Goal: Transaction & Acquisition: Purchase product/service

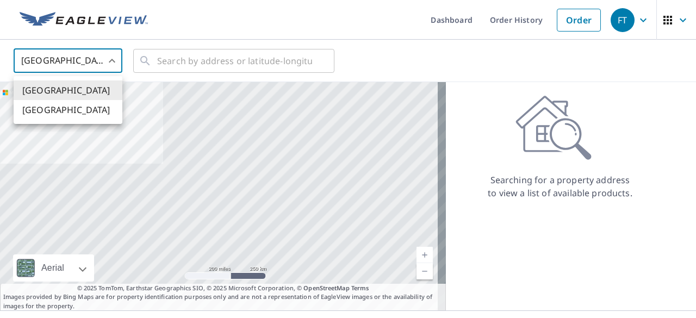
click at [96, 54] on body "FT FT Dashboard Order History Order FT United States US ​ ​ Aerial Road A stand…" at bounding box center [348, 159] width 696 height 318
click at [88, 111] on li "[GEOGRAPHIC_DATA]" at bounding box center [68, 110] width 109 height 20
type input "CA"
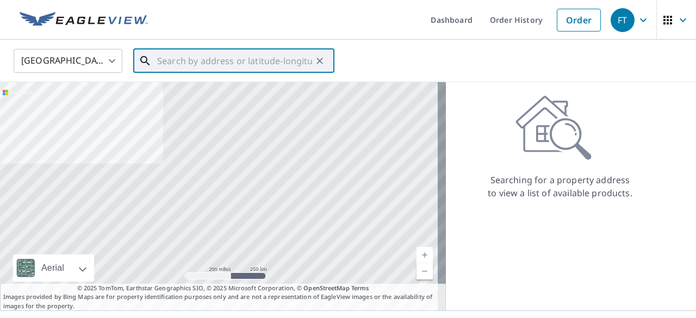
click at [174, 66] on input "text" at bounding box center [234, 61] width 155 height 30
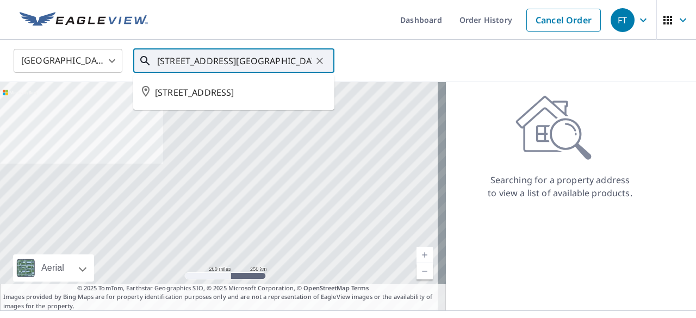
type input "[STREET_ADDRESS][GEOGRAPHIC_DATA]"
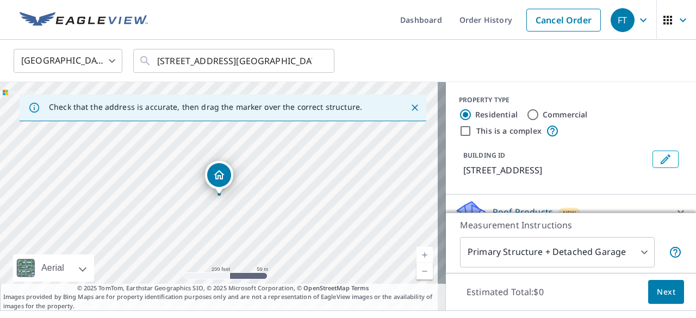
scroll to position [20, 0]
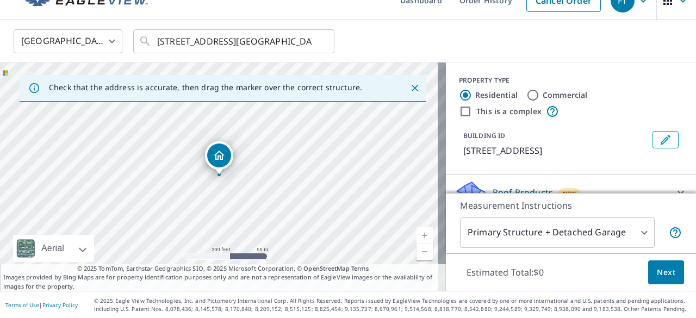
click at [634, 230] on body "FT FT Dashboard Order History Cancel Order FT Canada CA ​ [STREET_ADDRESS] blac…" at bounding box center [348, 159] width 696 height 318
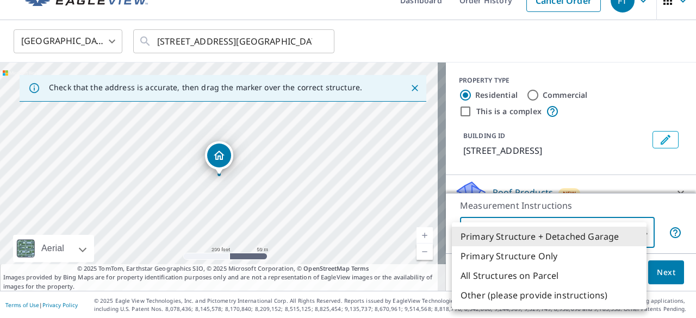
click at [622, 233] on li "Primary Structure + Detached Garage" at bounding box center [549, 237] width 195 height 20
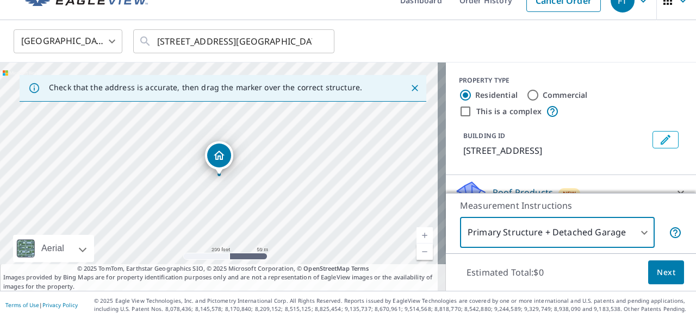
click at [664, 270] on span "Next" at bounding box center [666, 273] width 18 height 14
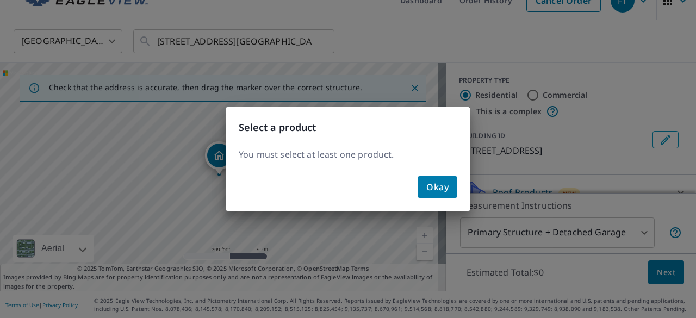
click at [435, 190] on span "Okay" at bounding box center [437, 186] width 22 height 15
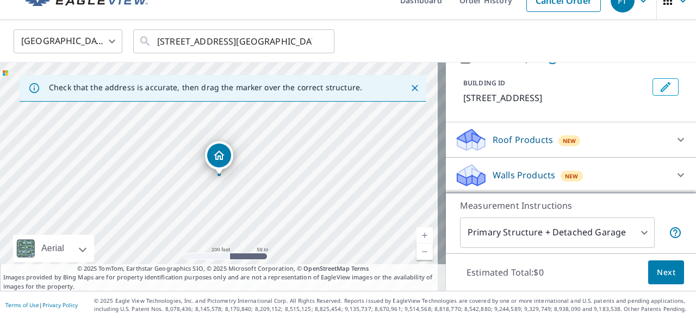
click at [483, 140] on div "Roof Products New" at bounding box center [560, 140] width 213 height 26
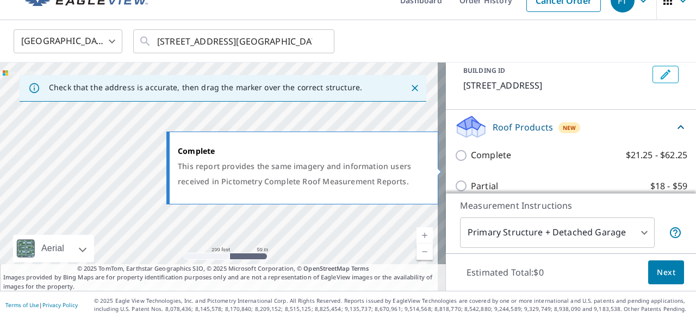
click at [457, 162] on input "Complete $21.25 - $62.25" at bounding box center [462, 155] width 16 height 13
checkbox input "true"
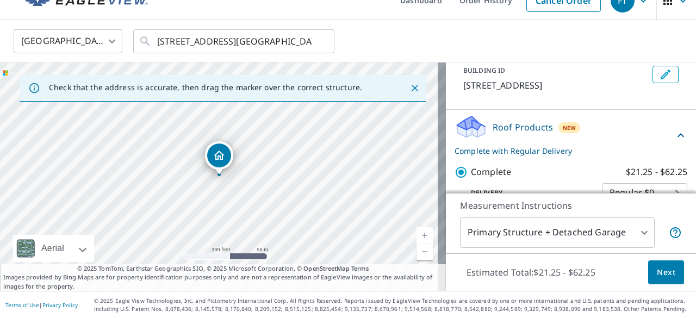
scroll to position [167, 0]
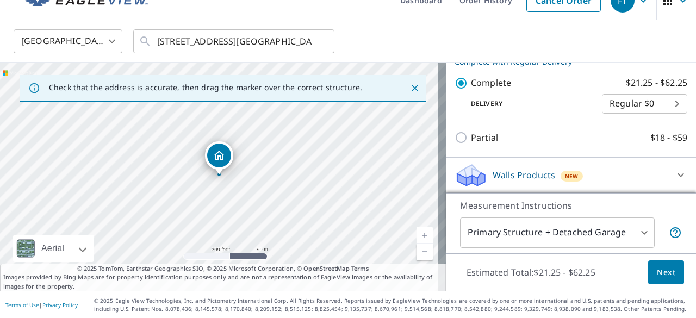
click at [657, 275] on span "Next" at bounding box center [666, 273] width 18 height 14
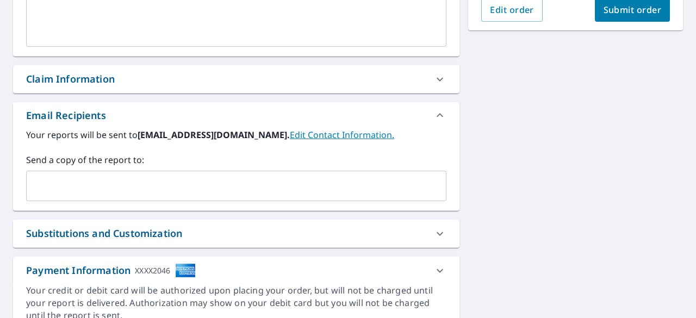
scroll to position [346, 0]
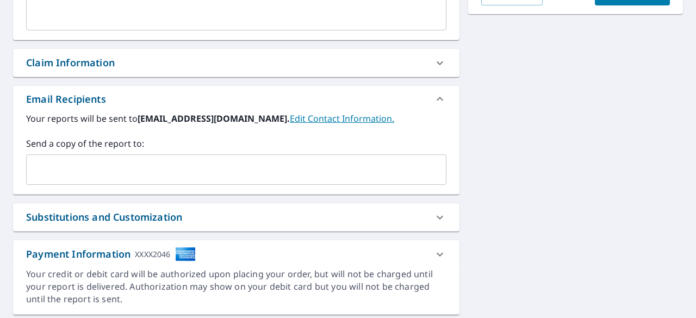
click at [259, 170] on input "text" at bounding box center [228, 169] width 394 height 21
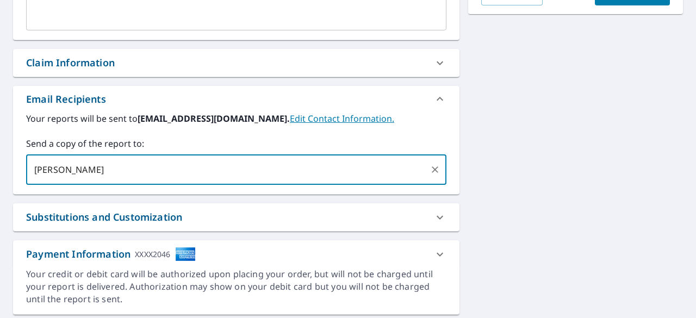
type input "[PERSON_NAME][EMAIL_ADDRESS][DOMAIN_NAME]"
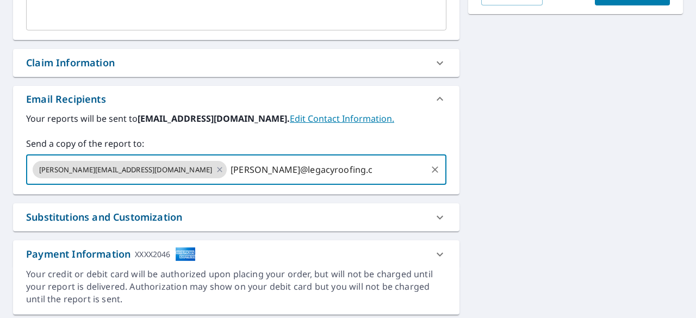
type input "[PERSON_NAME][EMAIL_ADDRESS][DOMAIN_NAME]"
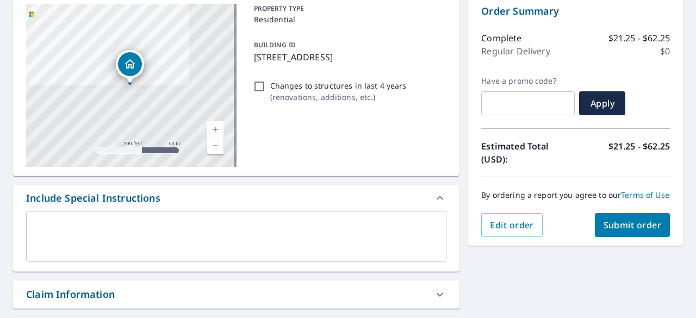
scroll to position [163, 0]
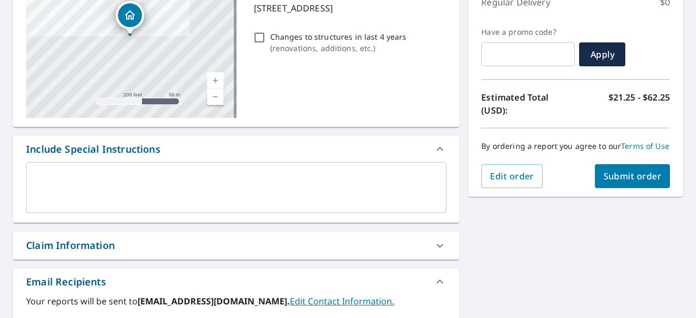
click at [615, 188] on button "Submit order" at bounding box center [633, 176] width 76 height 24
